Goal: Information Seeking & Learning: Find specific fact

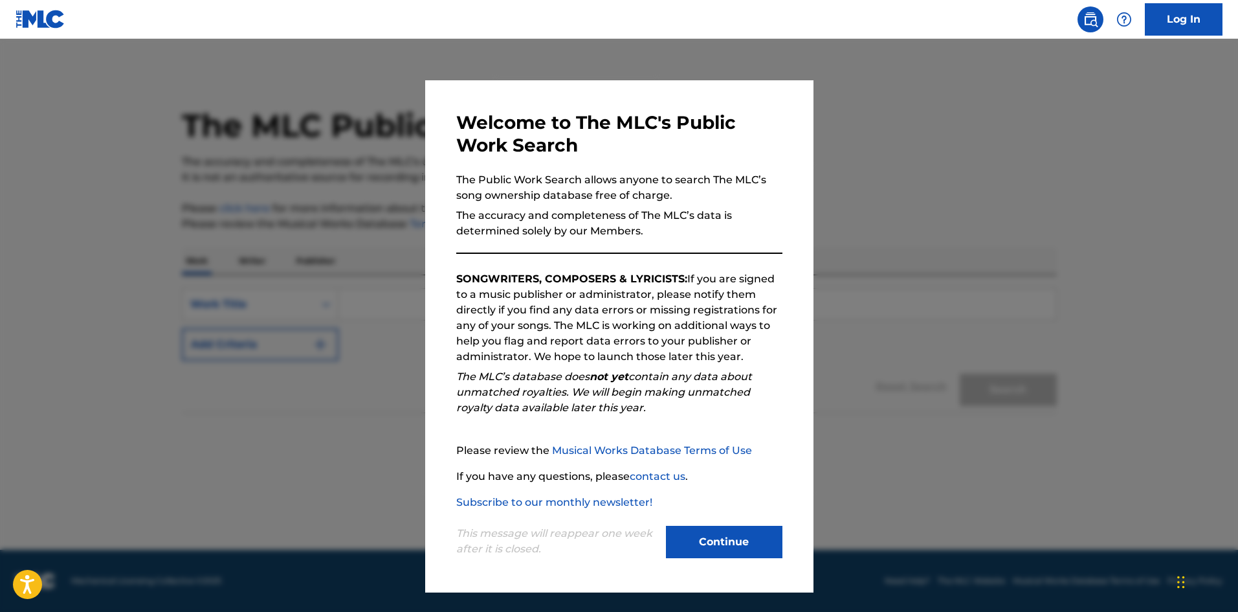
click at [713, 553] on button "Continue" at bounding box center [724, 542] width 117 height 32
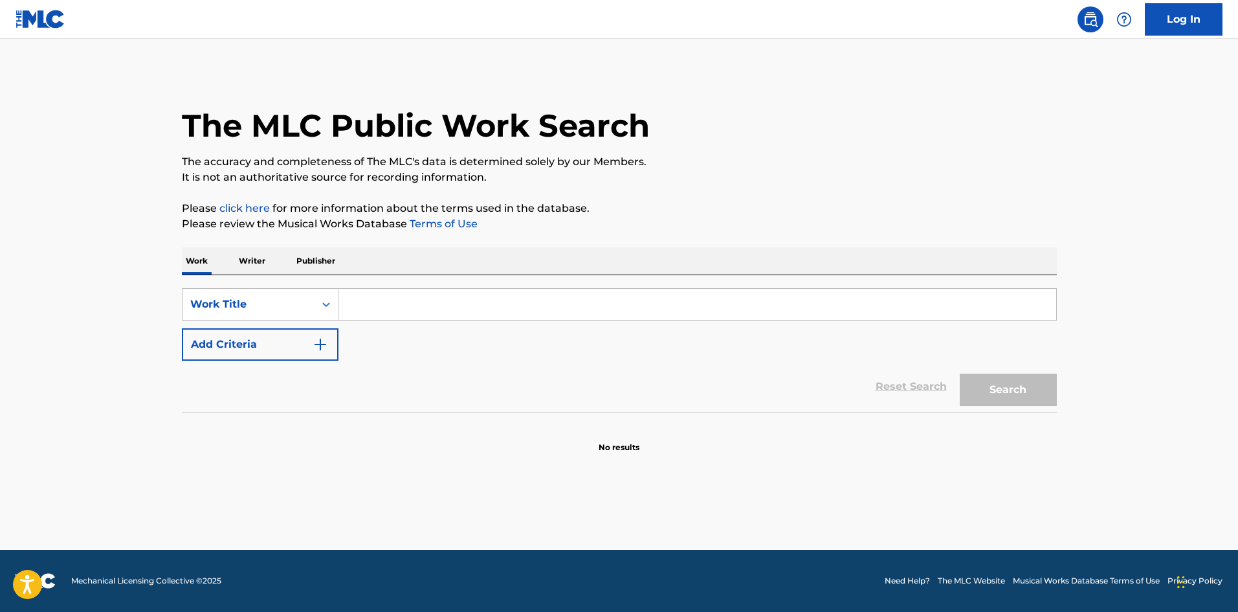
click at [377, 308] on input "Search Form" at bounding box center [698, 304] width 718 height 31
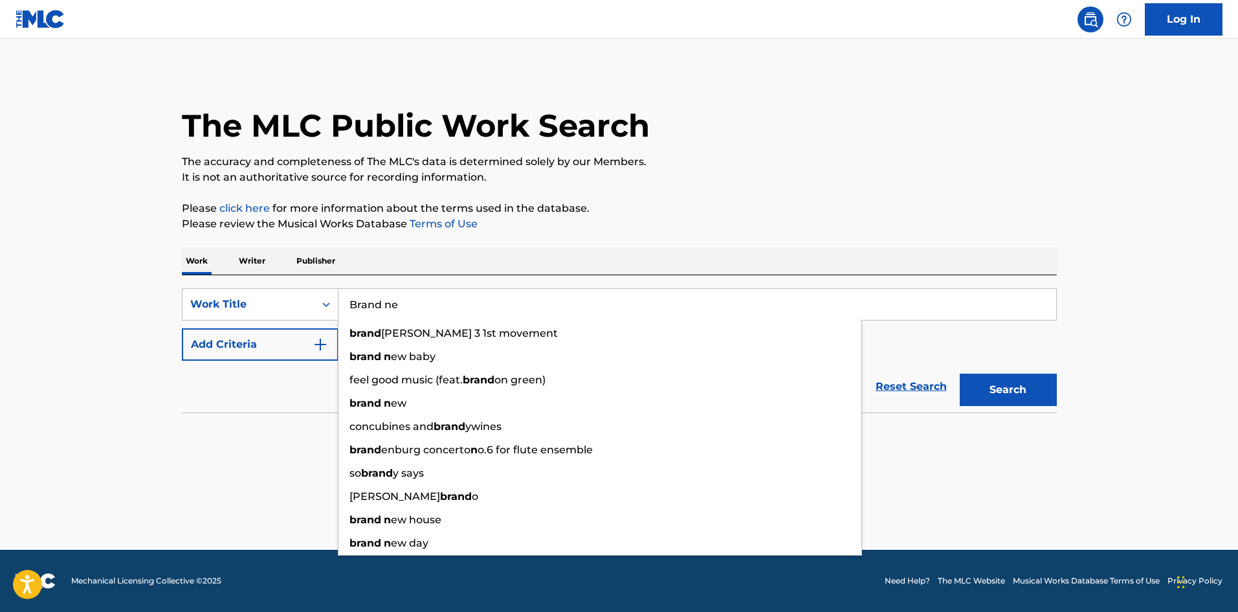
type input "Brand new"
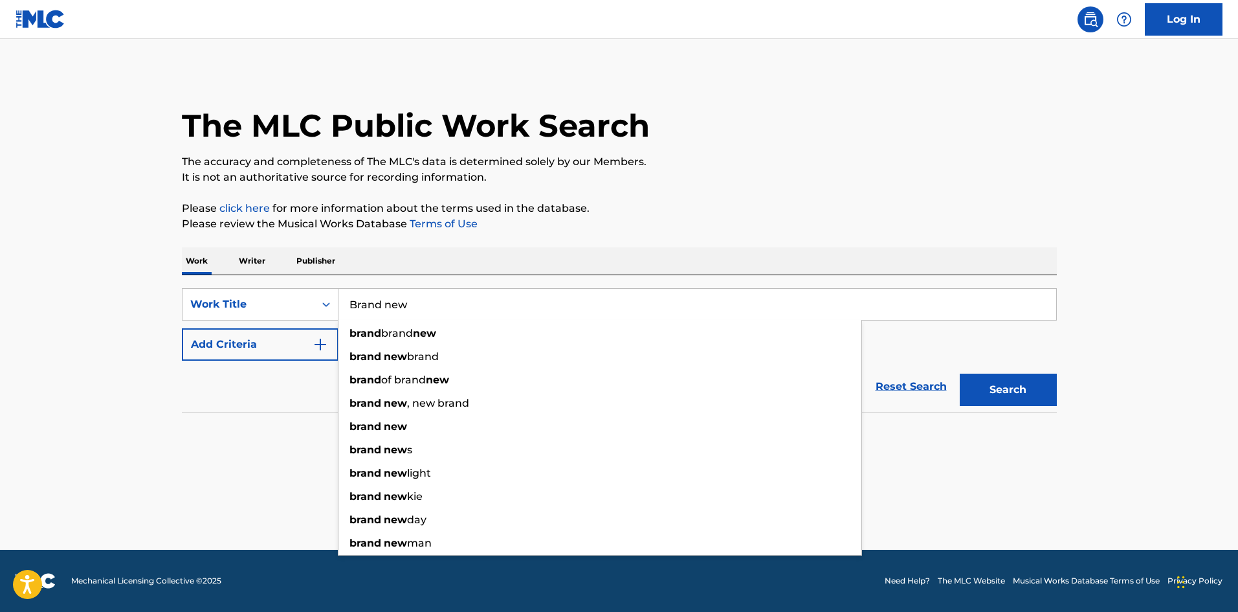
click at [255, 262] on p "Writer" at bounding box center [252, 260] width 34 height 27
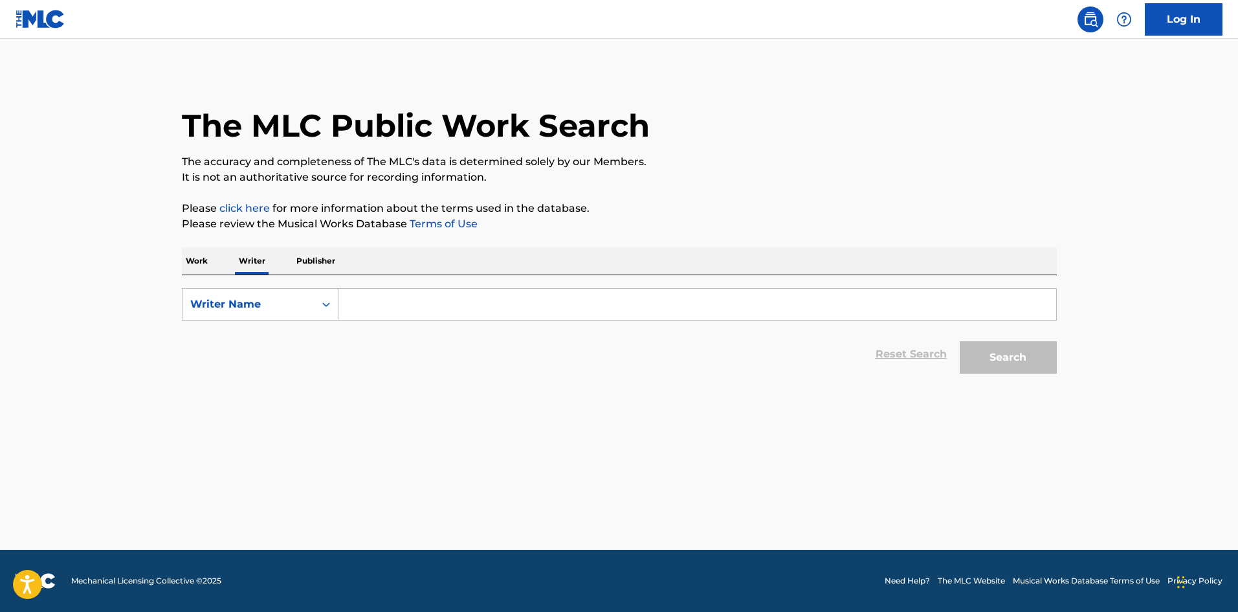
click at [281, 397] on main "The MLC Public Work Search The accuracy and completeness of The MLC's data is d…" at bounding box center [619, 294] width 1238 height 511
click at [130, 294] on main "The MLC Public Work Search The accuracy and completeness of The MLC's data is d…" at bounding box center [619, 294] width 1238 height 511
drag, startPoint x: 198, startPoint y: 253, endPoint x: 232, endPoint y: 264, distance: 35.4
click at [198, 253] on p "Work" at bounding box center [197, 260] width 30 height 27
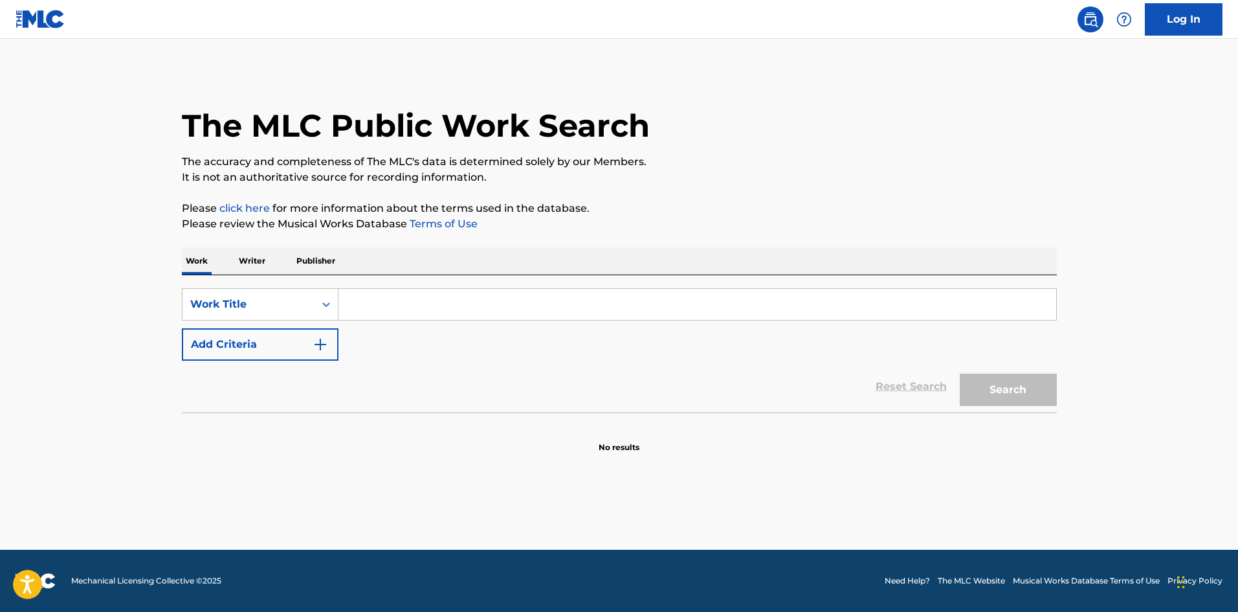
click at [371, 288] on div "Search Form" at bounding box center [698, 304] width 718 height 32
click at [381, 296] on input "Search Form" at bounding box center [698, 304] width 718 height 31
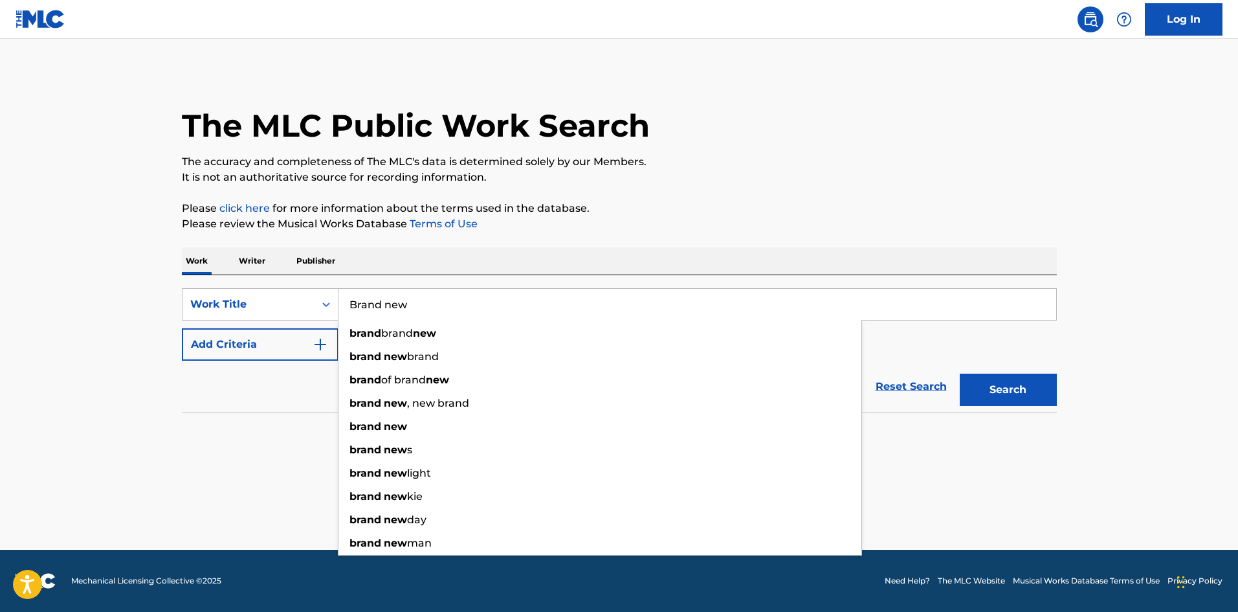
type input "Brand new"
click at [225, 333] on button "Add Criteria" at bounding box center [260, 344] width 157 height 32
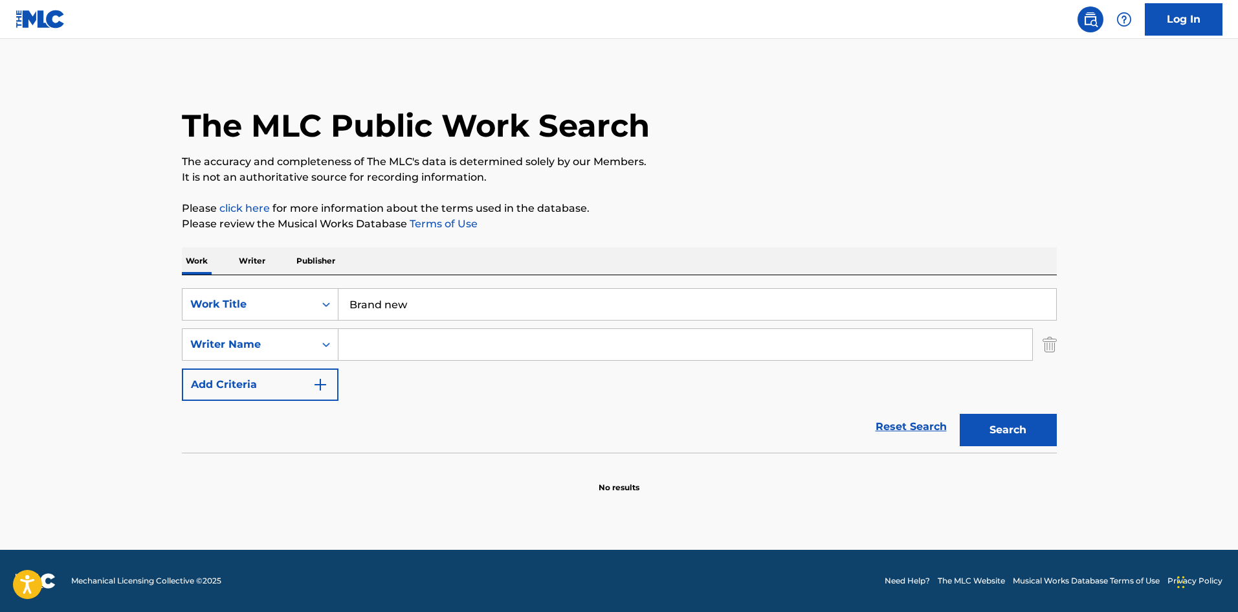
click at [519, 341] on input "Search Form" at bounding box center [686, 344] width 694 height 31
paste input "Hsiang"
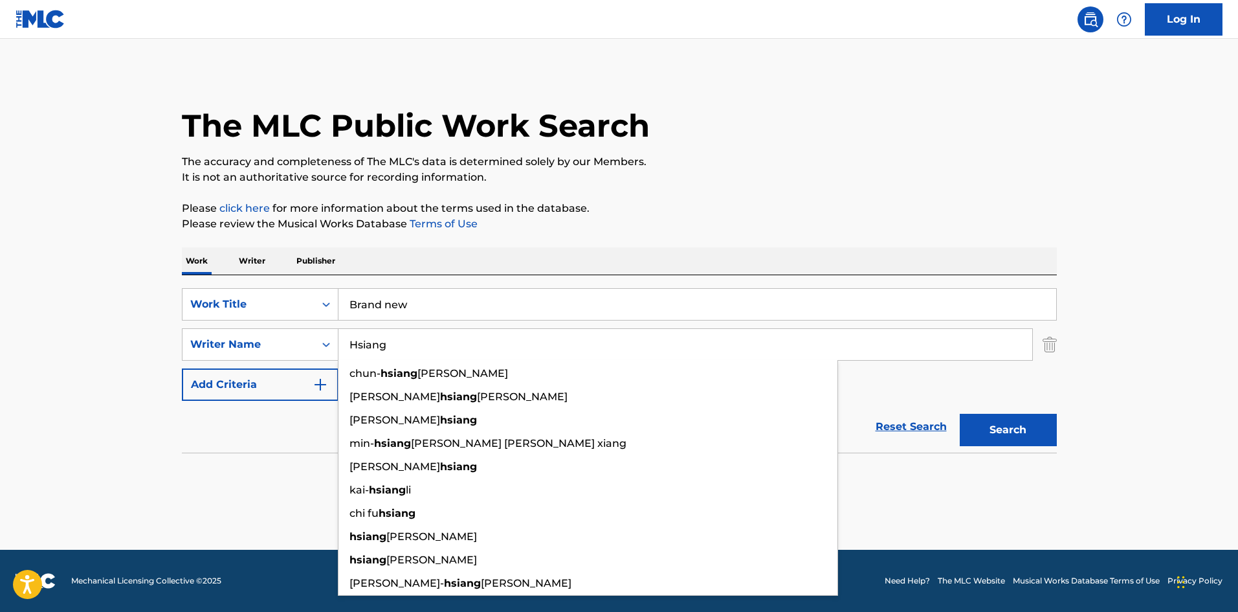
type input "Hsiang"
click at [1019, 422] on button "Search" at bounding box center [1008, 430] width 97 height 32
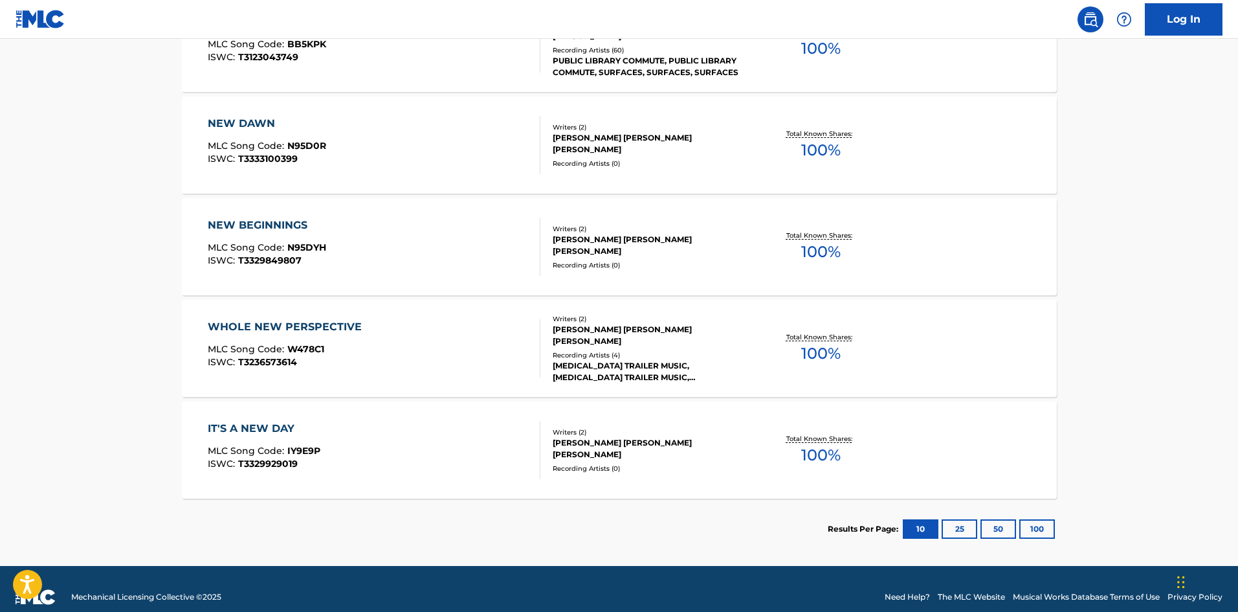
scroll to position [499, 0]
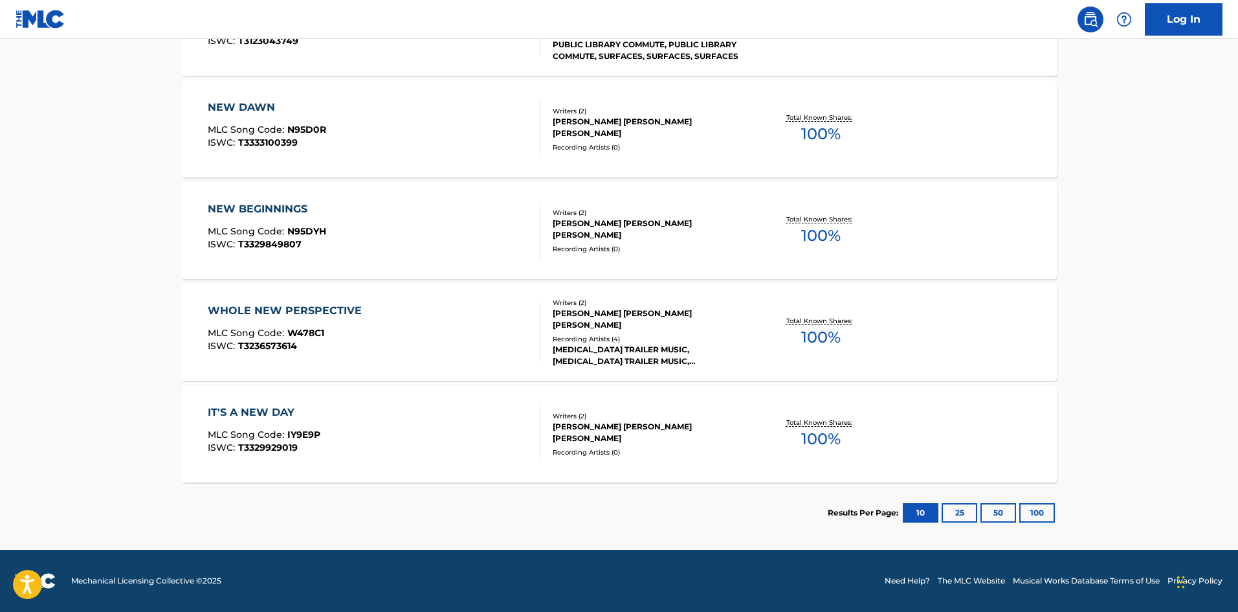
click at [1034, 513] on button "100" at bounding box center [1037, 512] width 36 height 19
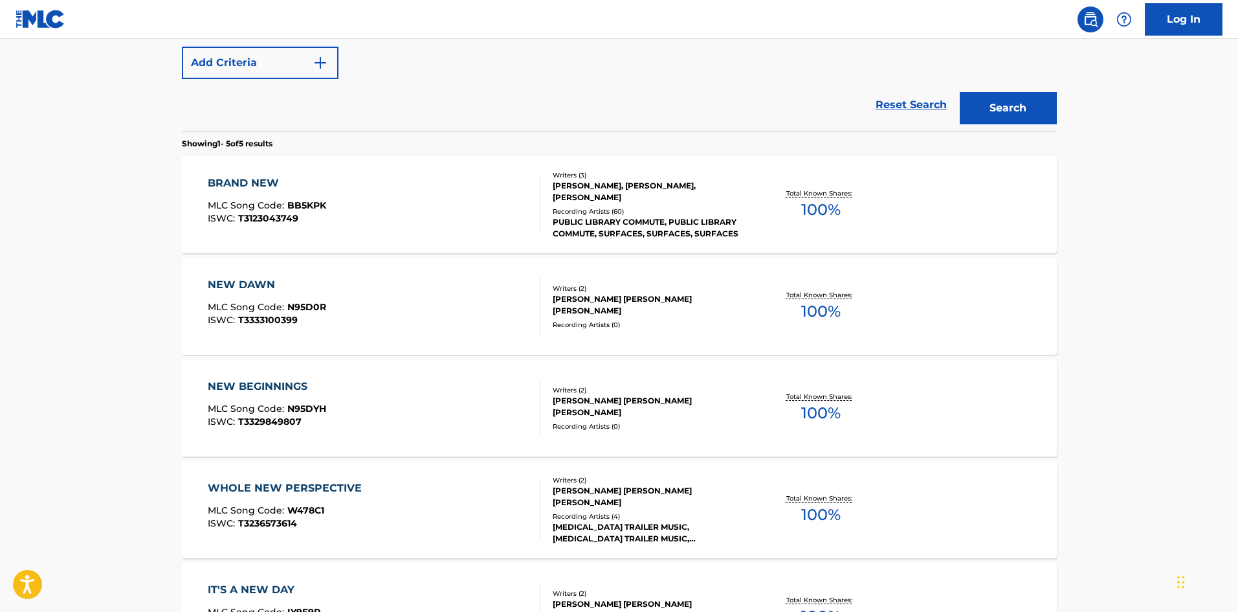
scroll to position [305, 0]
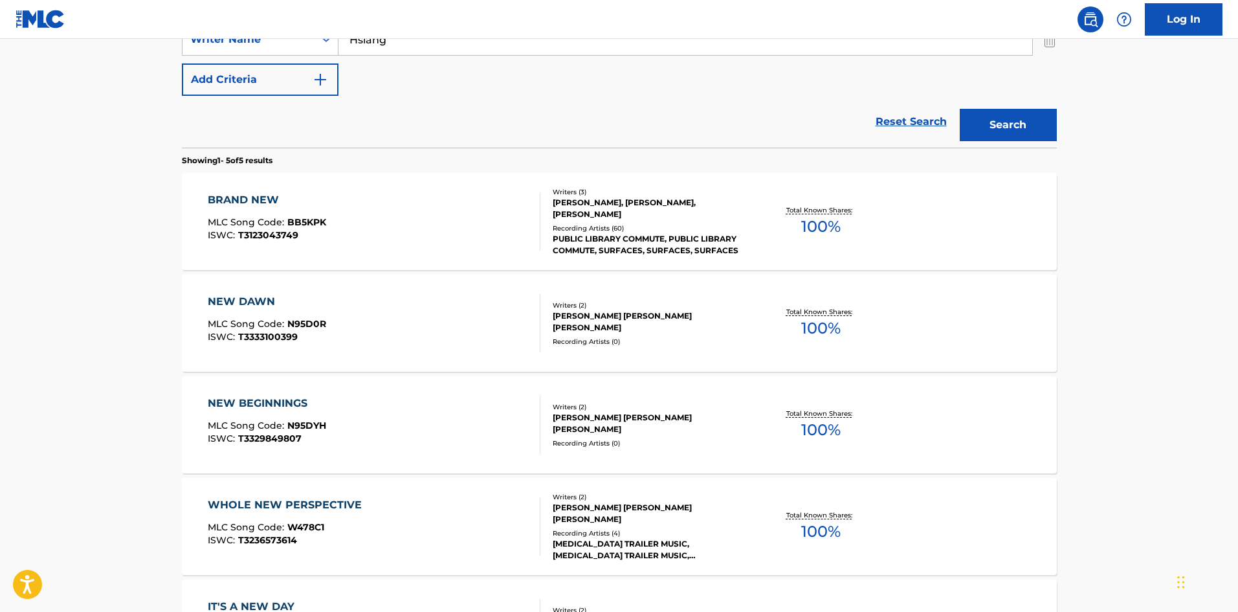
click at [363, 214] on div "BRAND NEW MLC Song Code : BB5KPK ISWC : T3123043749" at bounding box center [374, 221] width 333 height 58
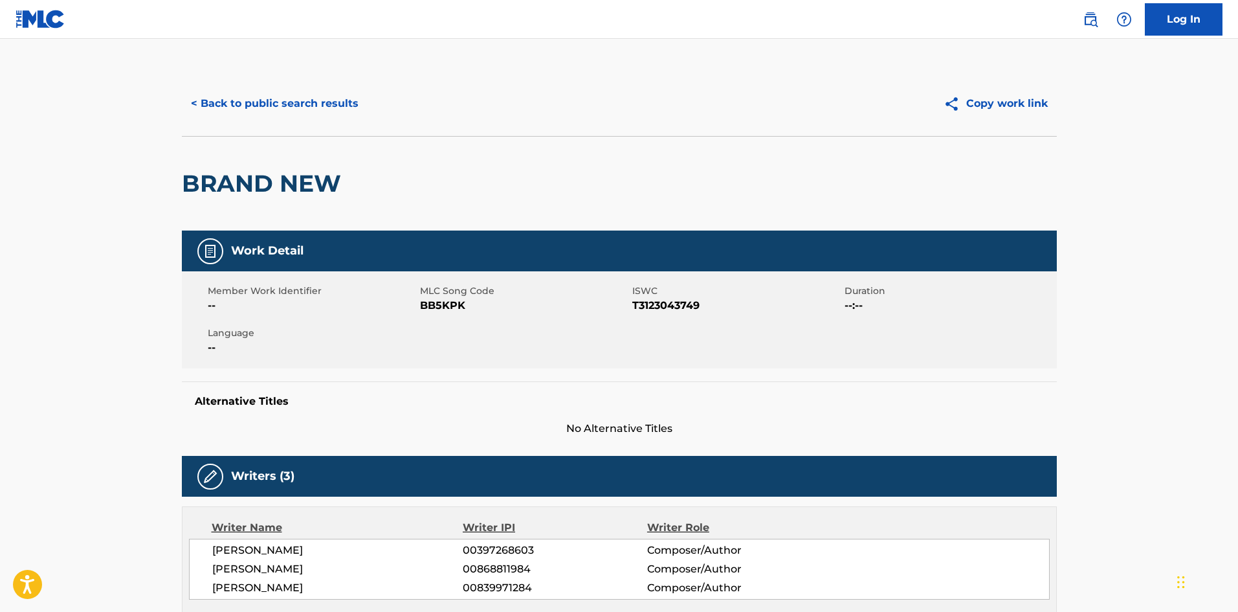
click at [291, 104] on button "< Back to public search results" at bounding box center [275, 103] width 186 height 32
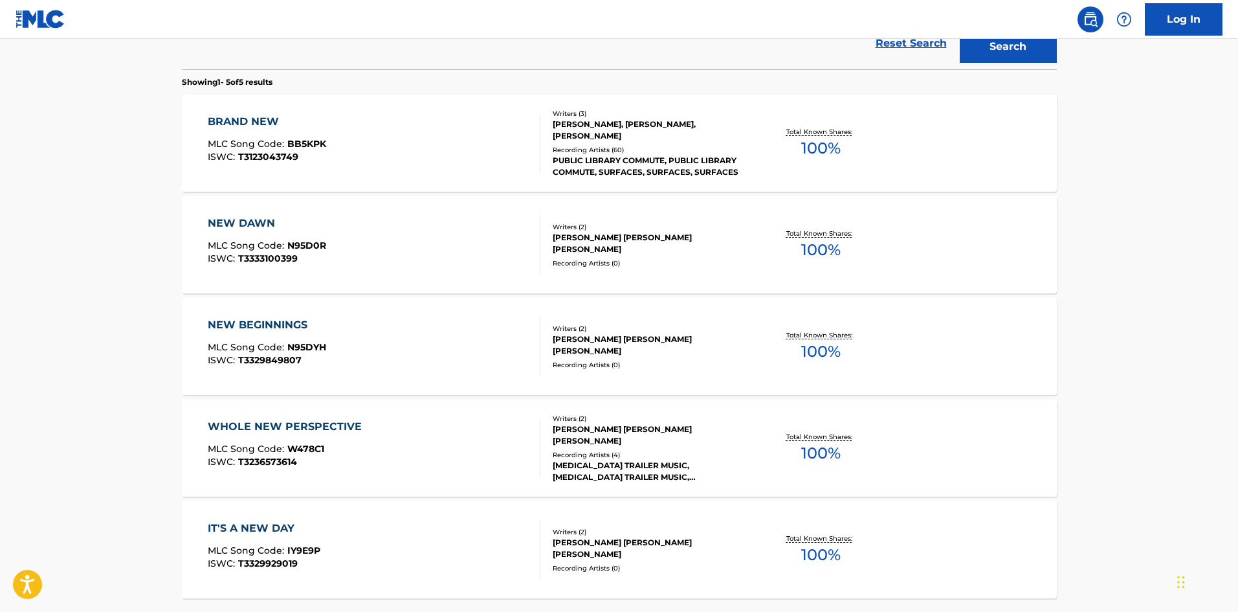
scroll to position [240, 0]
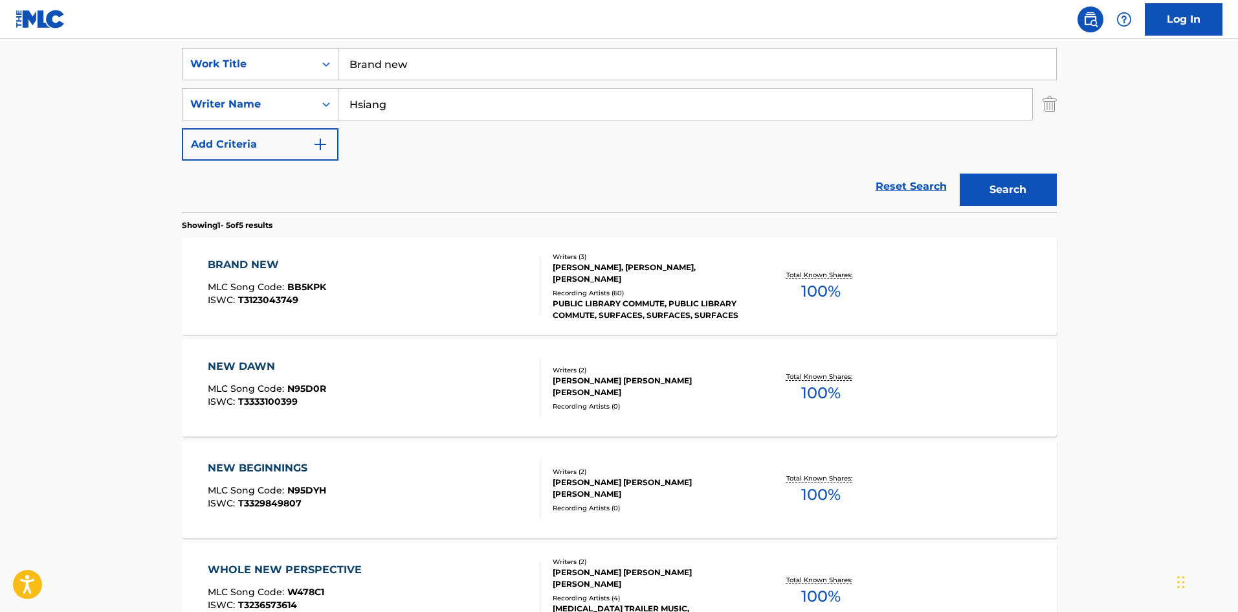
click at [449, 309] on div "BRAND NEW MLC Song Code : BB5KPK ISWC : T3123043749" at bounding box center [374, 286] width 333 height 58
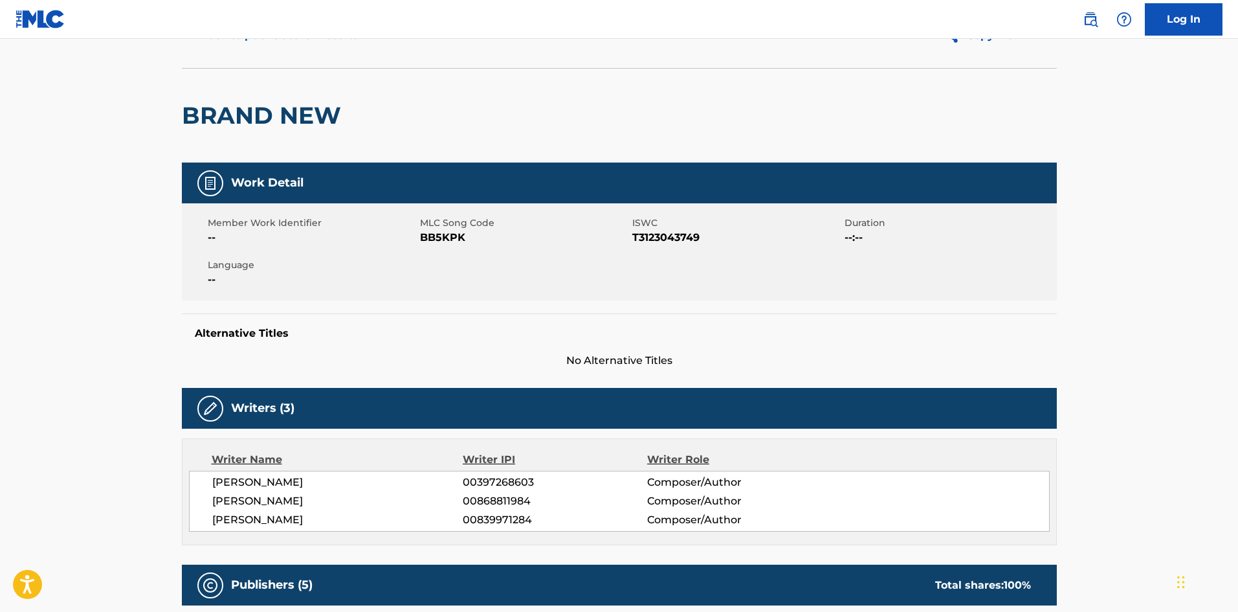
scroll to position [259, 0]
